Goal: Information Seeking & Learning: Understand process/instructions

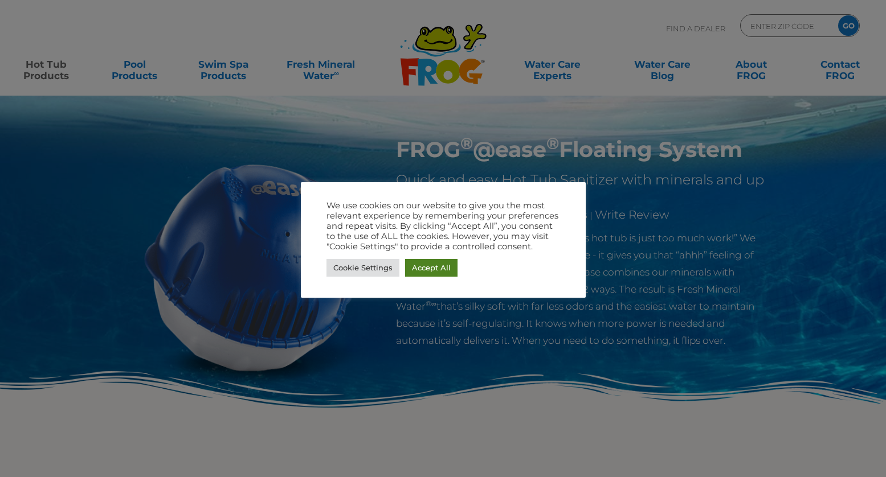
click at [436, 262] on link "Accept All" at bounding box center [431, 268] width 52 height 18
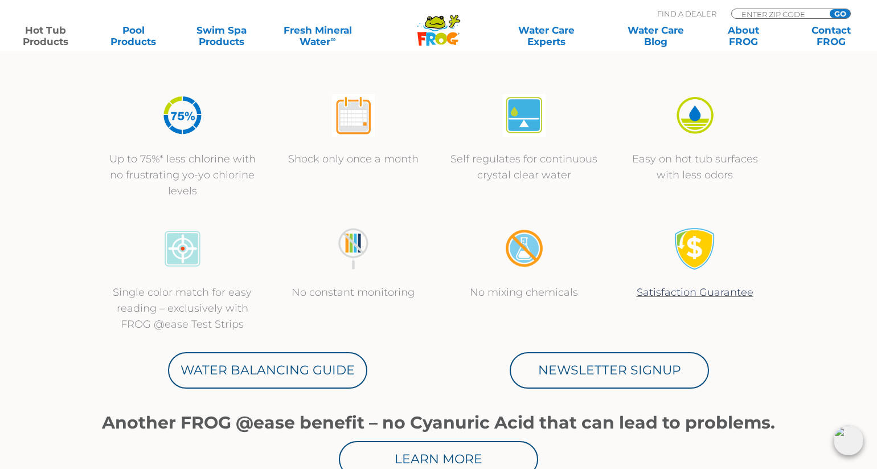
scroll to position [399, 0]
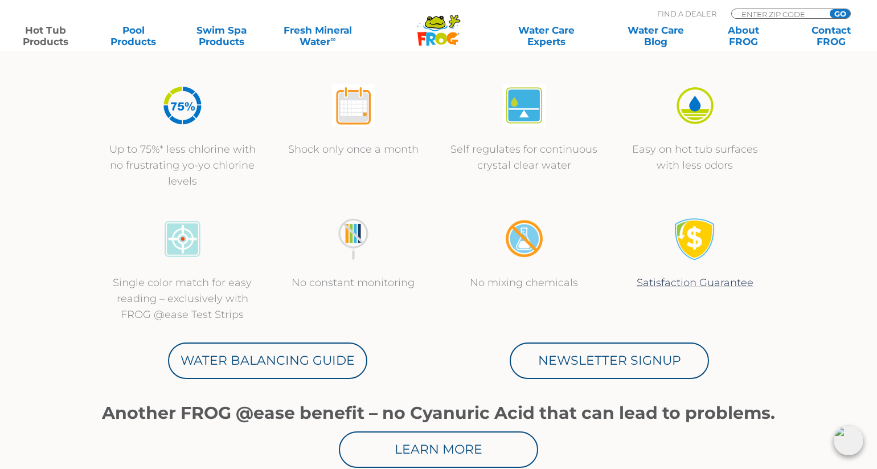
click at [351, 113] on img at bounding box center [353, 105] width 43 height 43
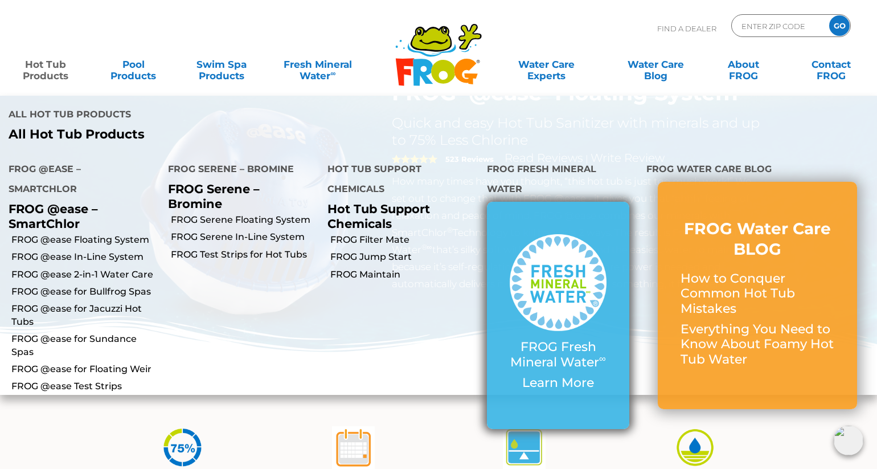
scroll to position [0, 0]
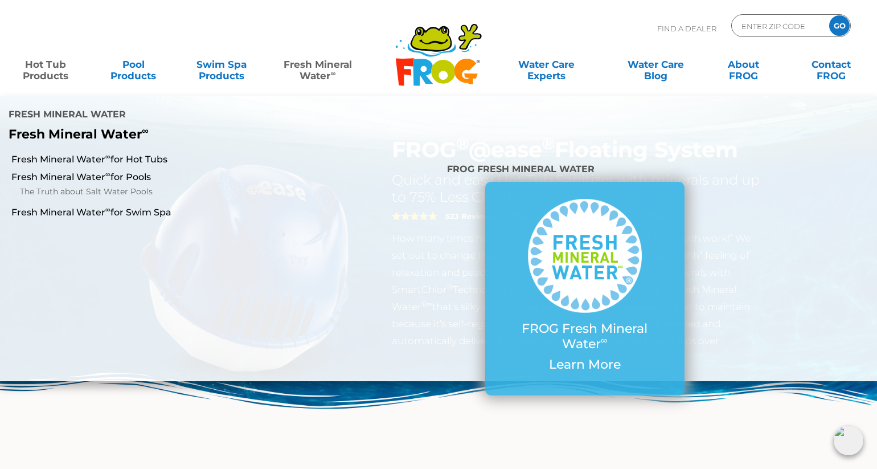
click at [322, 67] on link "Fresh Mineral Water ∞" at bounding box center [317, 64] width 85 height 23
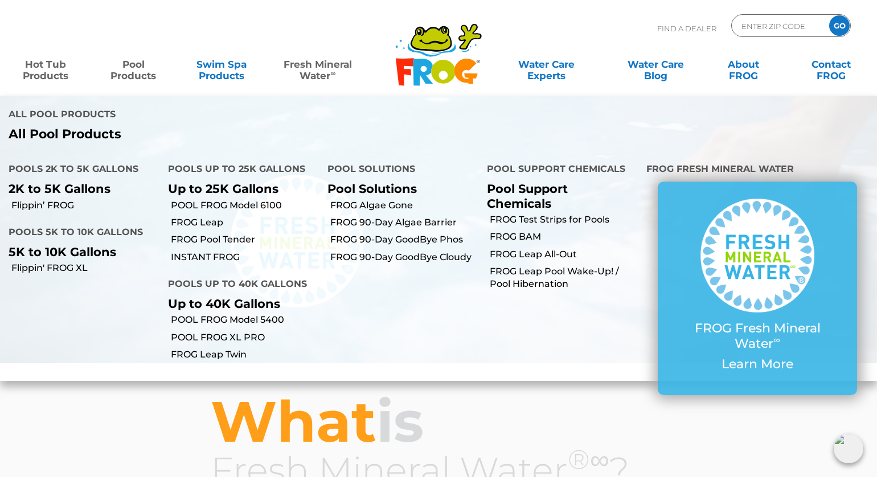
click at [56, 73] on link "Hot Tub Products" at bounding box center [45, 64] width 68 height 23
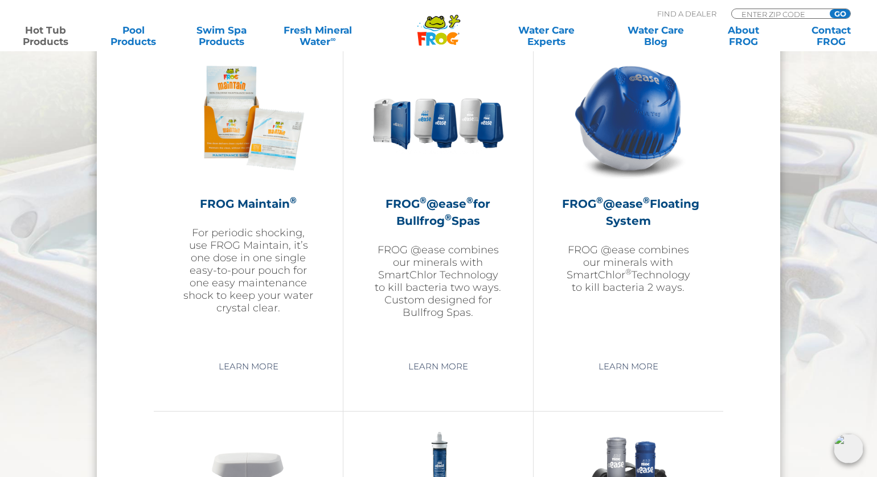
scroll to position [1253, 0]
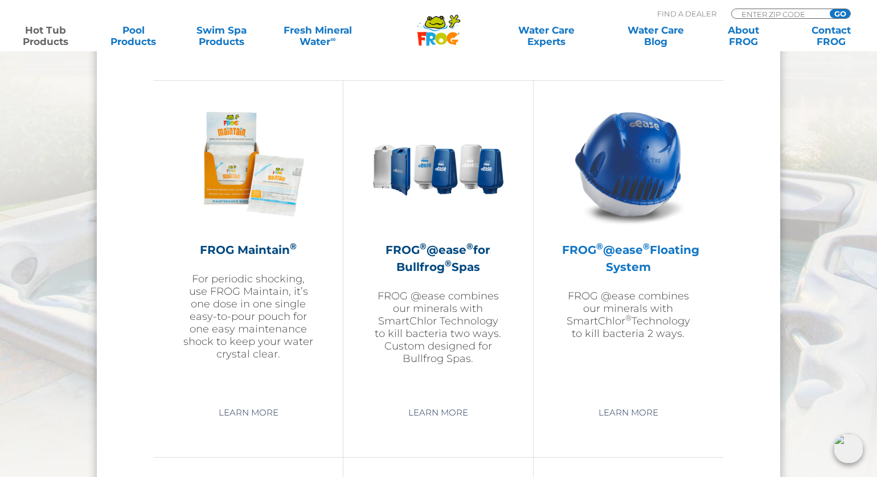
click at [623, 257] on h2 "FROG ® @ease ® Floating System" at bounding box center [628, 259] width 133 height 34
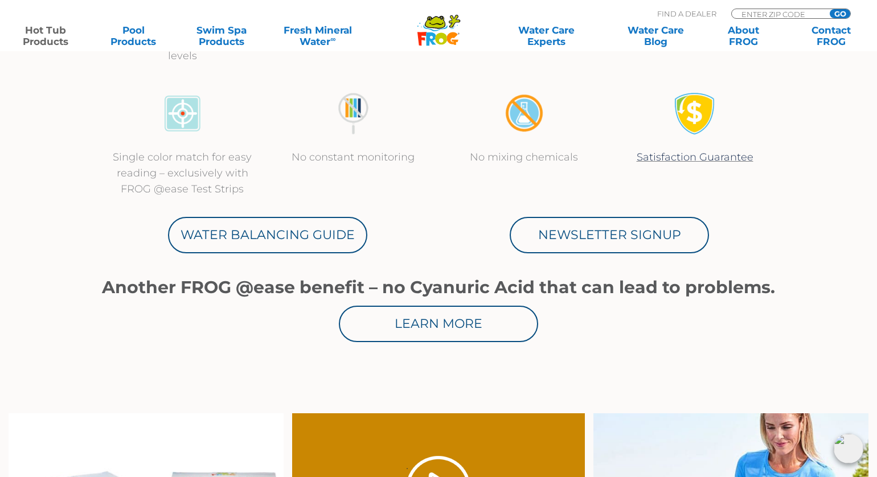
scroll to position [513, 0]
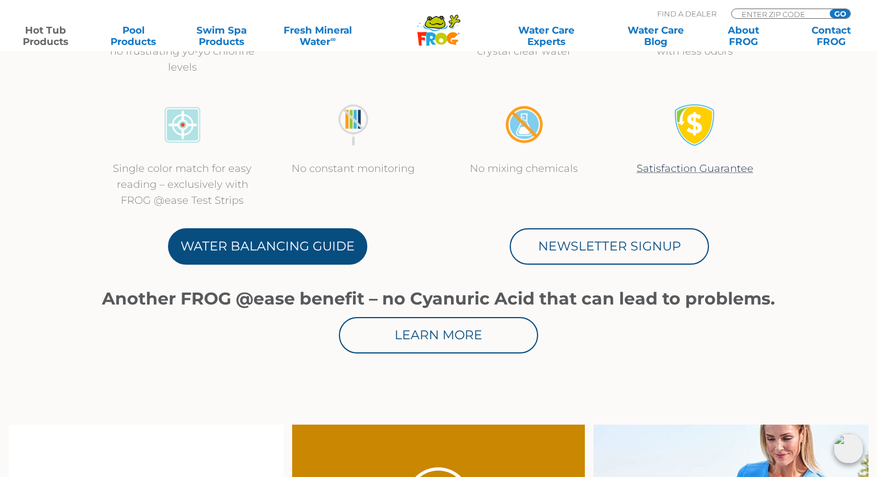
click at [219, 243] on link "Water Balancing Guide" at bounding box center [267, 246] width 199 height 36
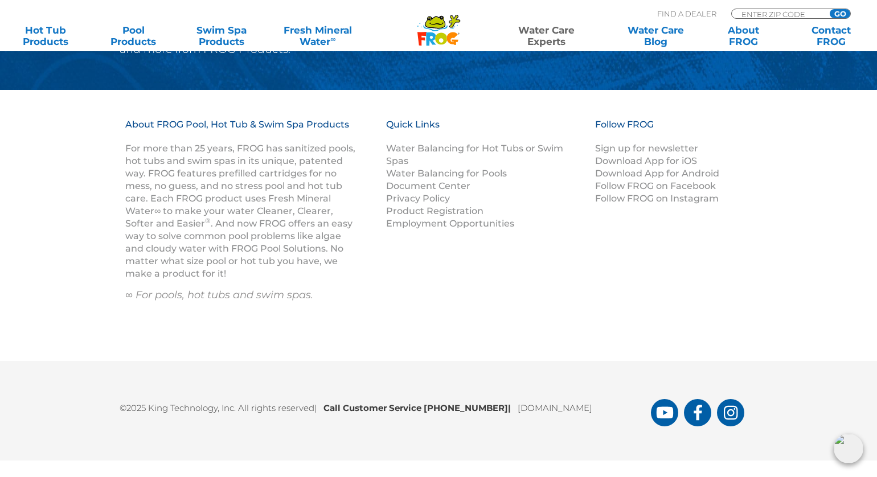
scroll to position [1654, 0]
